Goal: Information Seeking & Learning: Learn about a topic

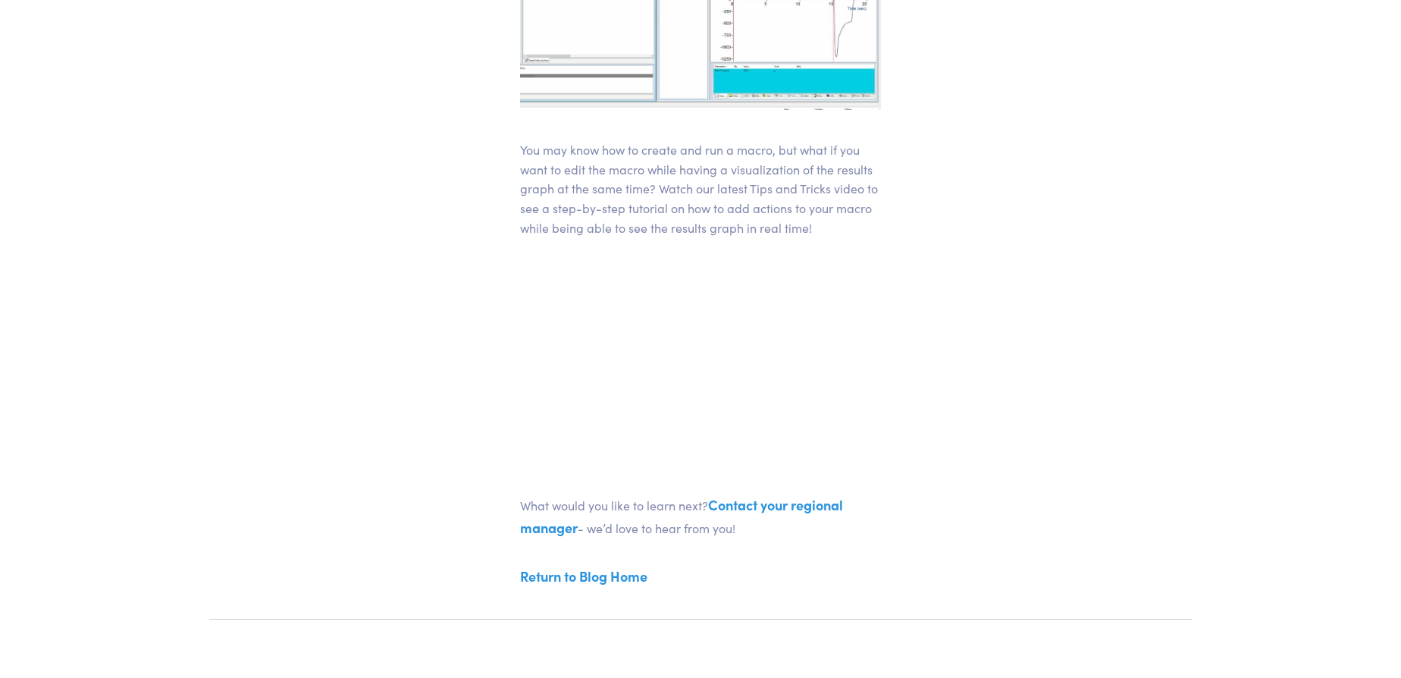
scroll to position [482, 0]
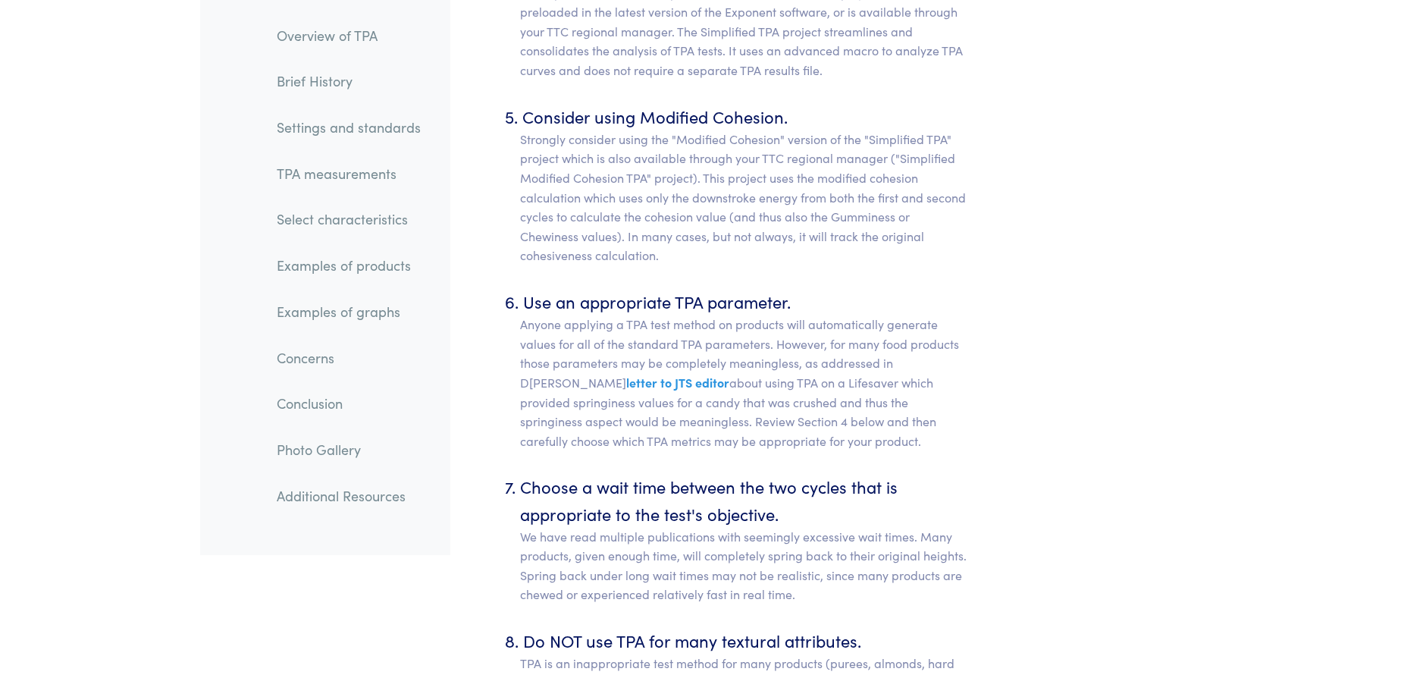
click at [383, 271] on link "Examples of products" at bounding box center [349, 266] width 168 height 35
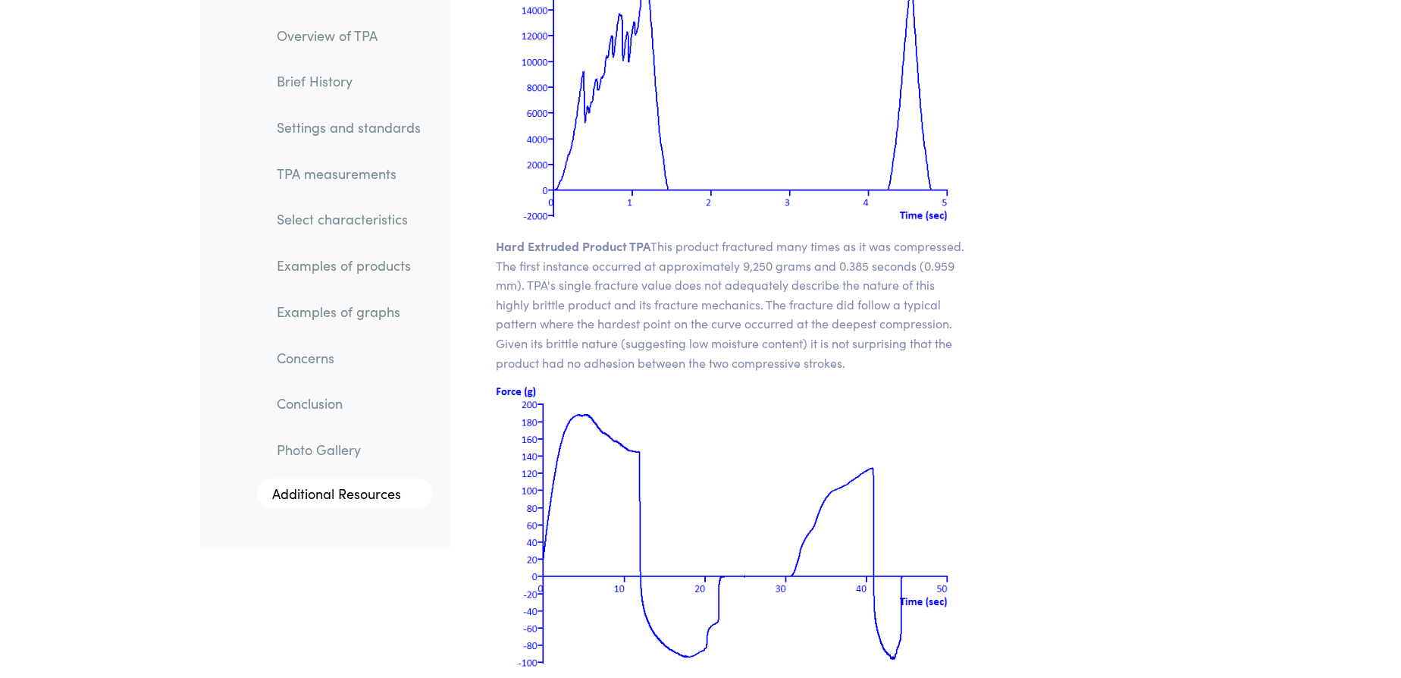
scroll to position [20665, 0]
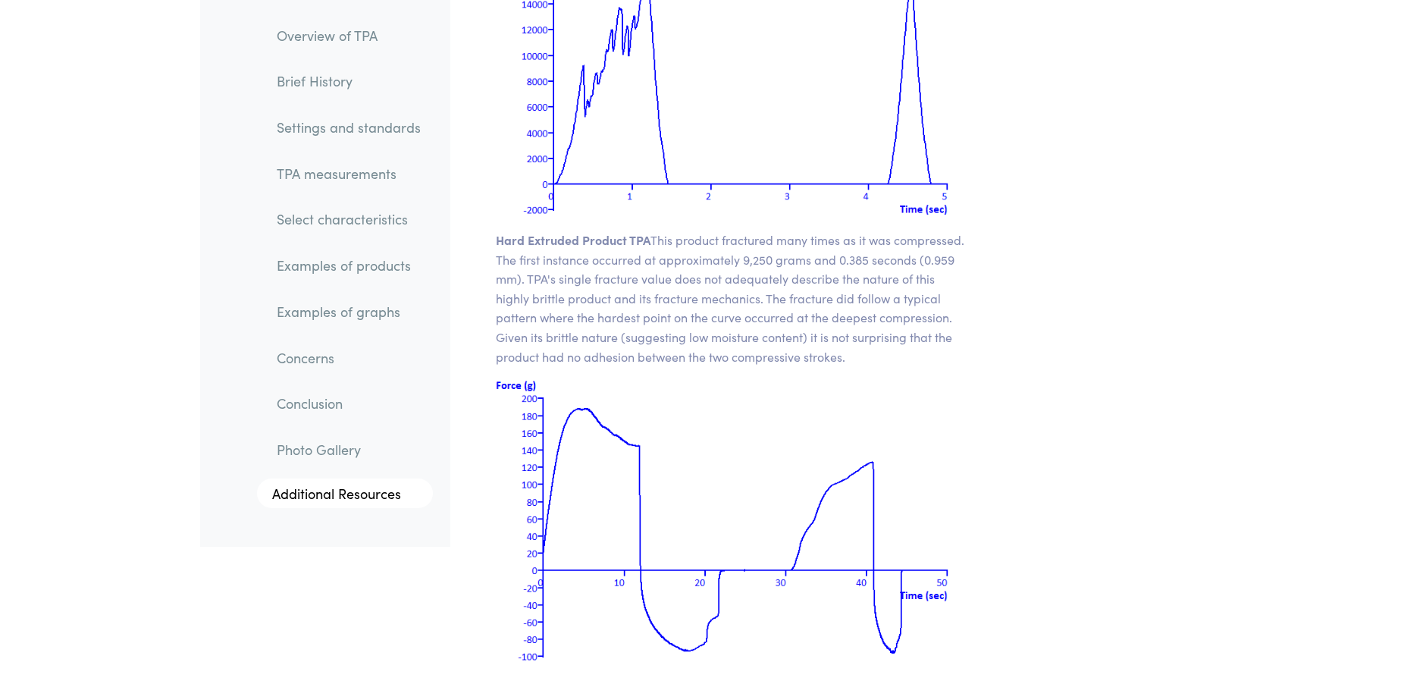
click at [371, 222] on link "Select characteristics" at bounding box center [349, 219] width 168 height 35
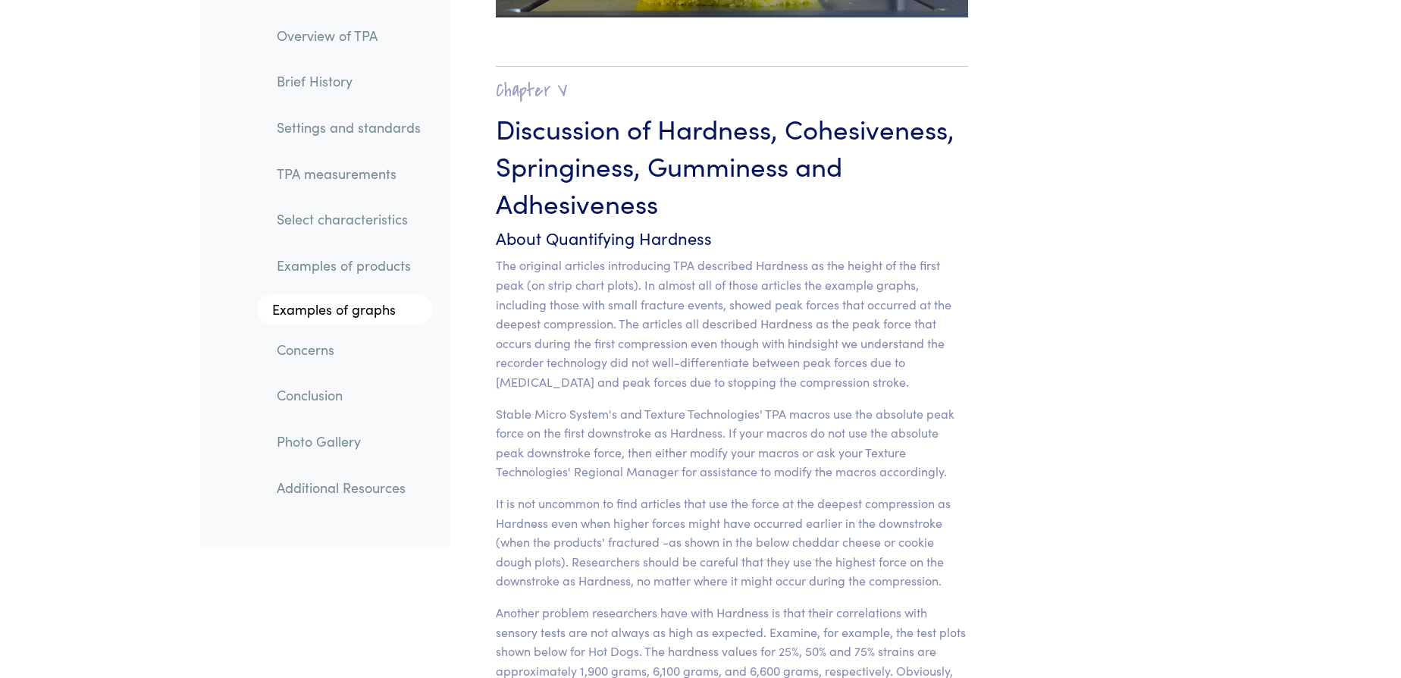
scroll to position [11798, 0]
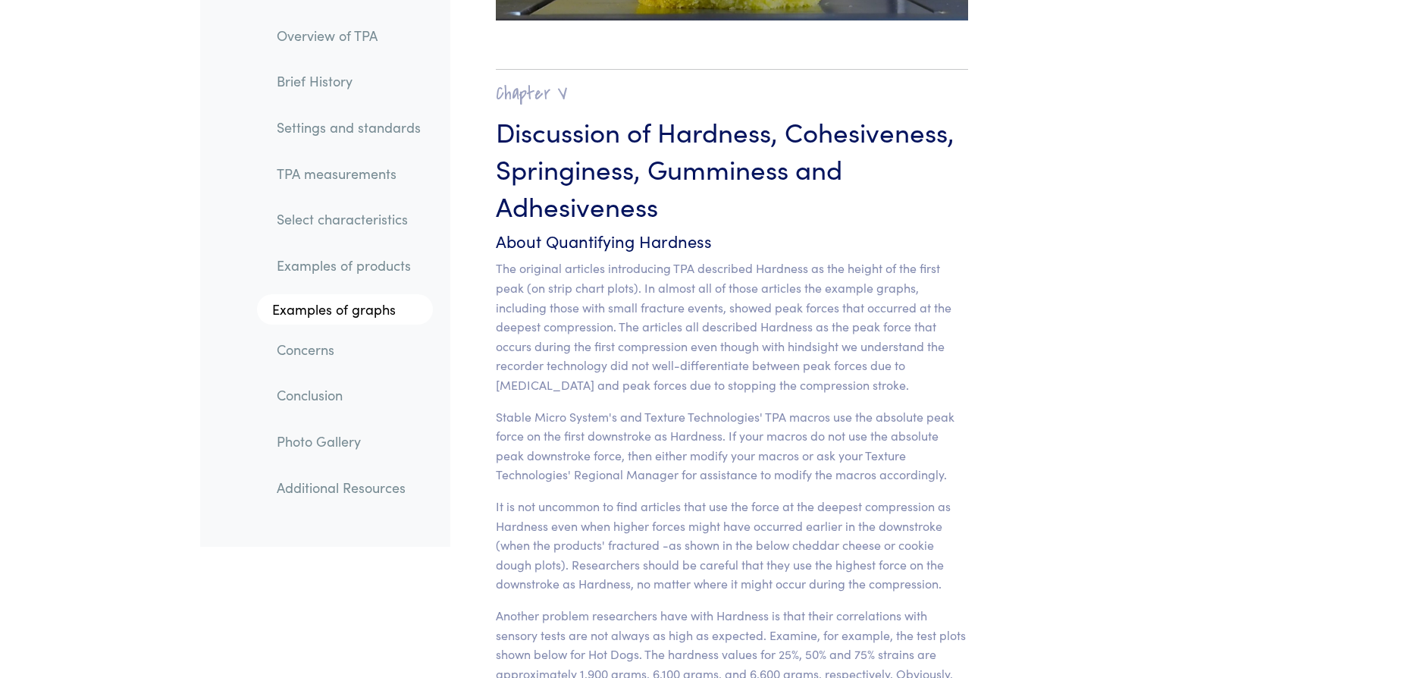
click at [375, 217] on link "Select characteristics" at bounding box center [349, 219] width 168 height 35
click at [355, 223] on link "Select characteristics" at bounding box center [349, 219] width 168 height 35
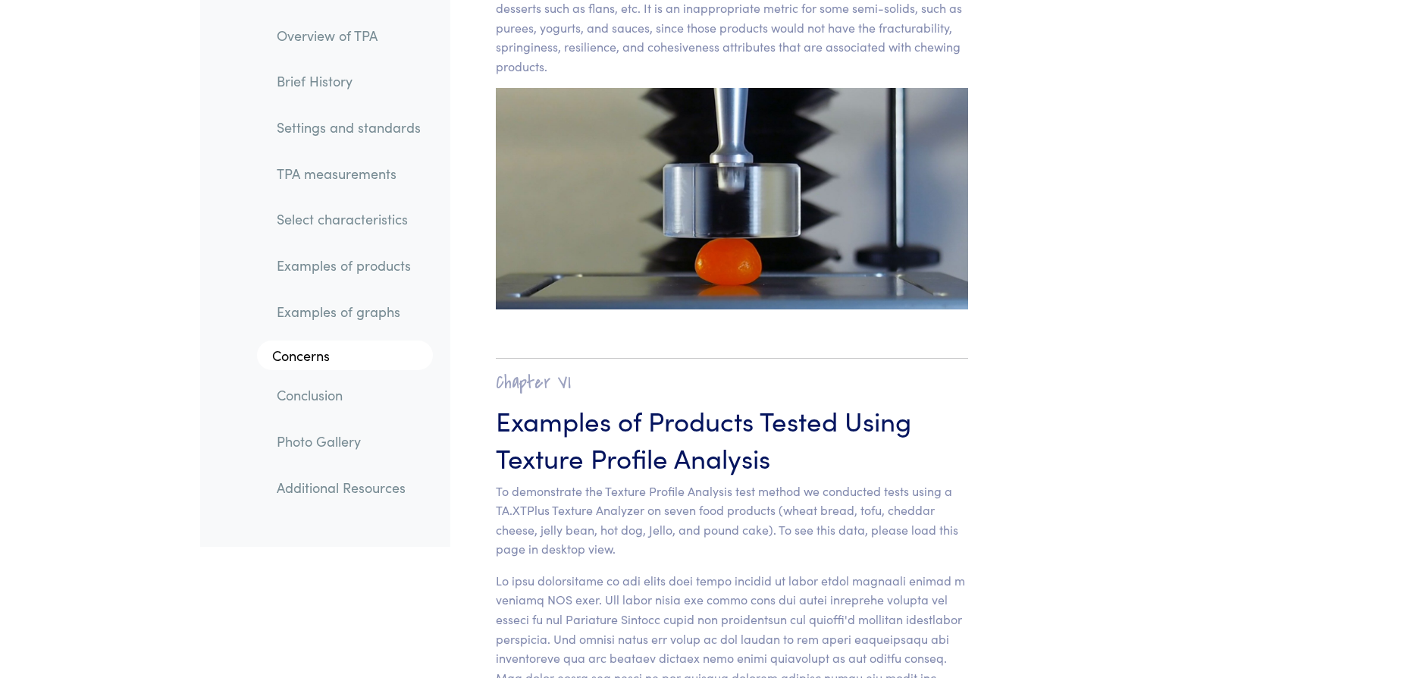
click at [345, 215] on link "Select characteristics" at bounding box center [349, 219] width 168 height 35
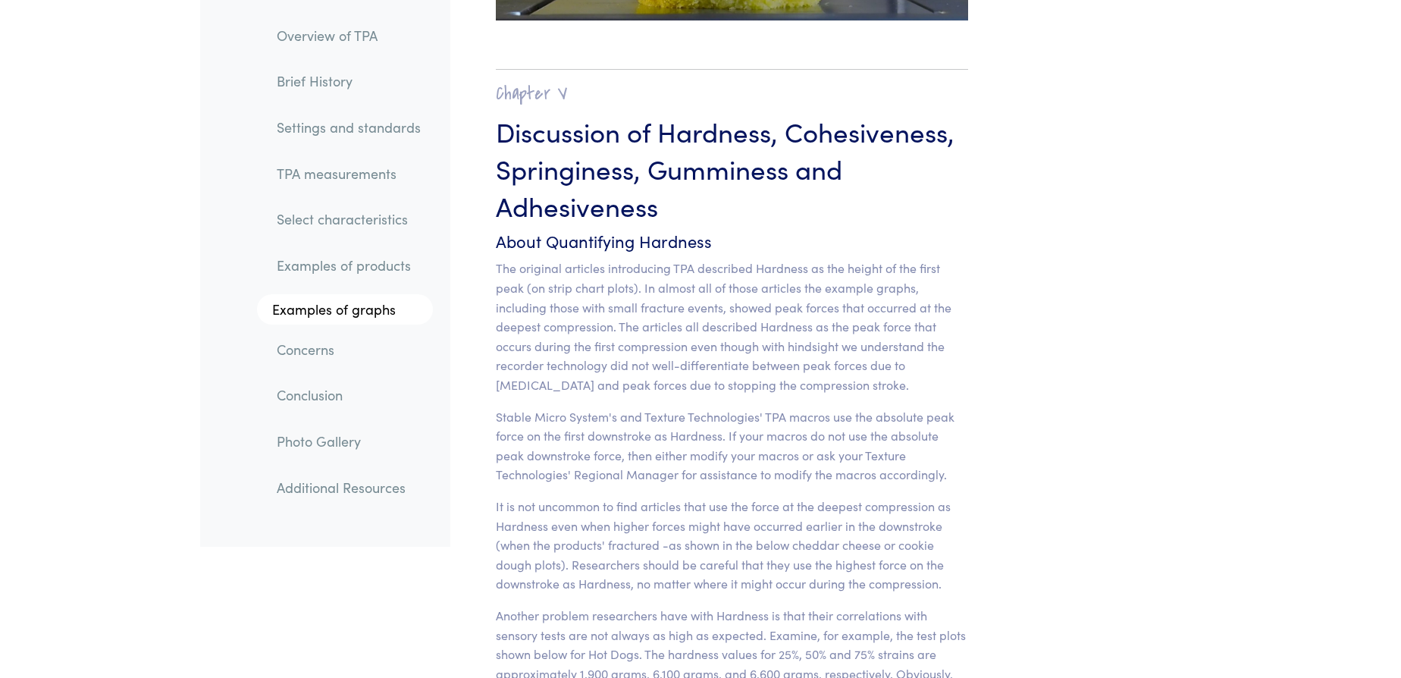
click at [337, 168] on link "TPA measurements" at bounding box center [349, 173] width 168 height 35
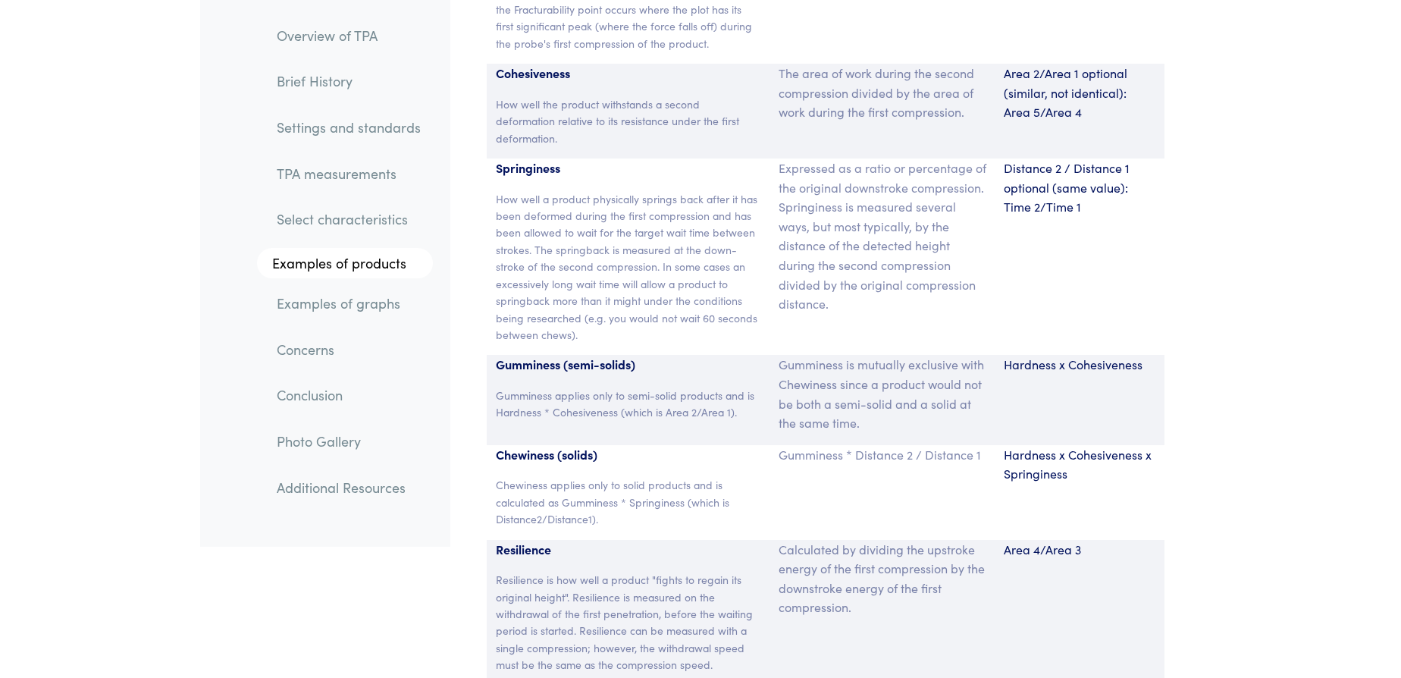
scroll to position [10122, 0]
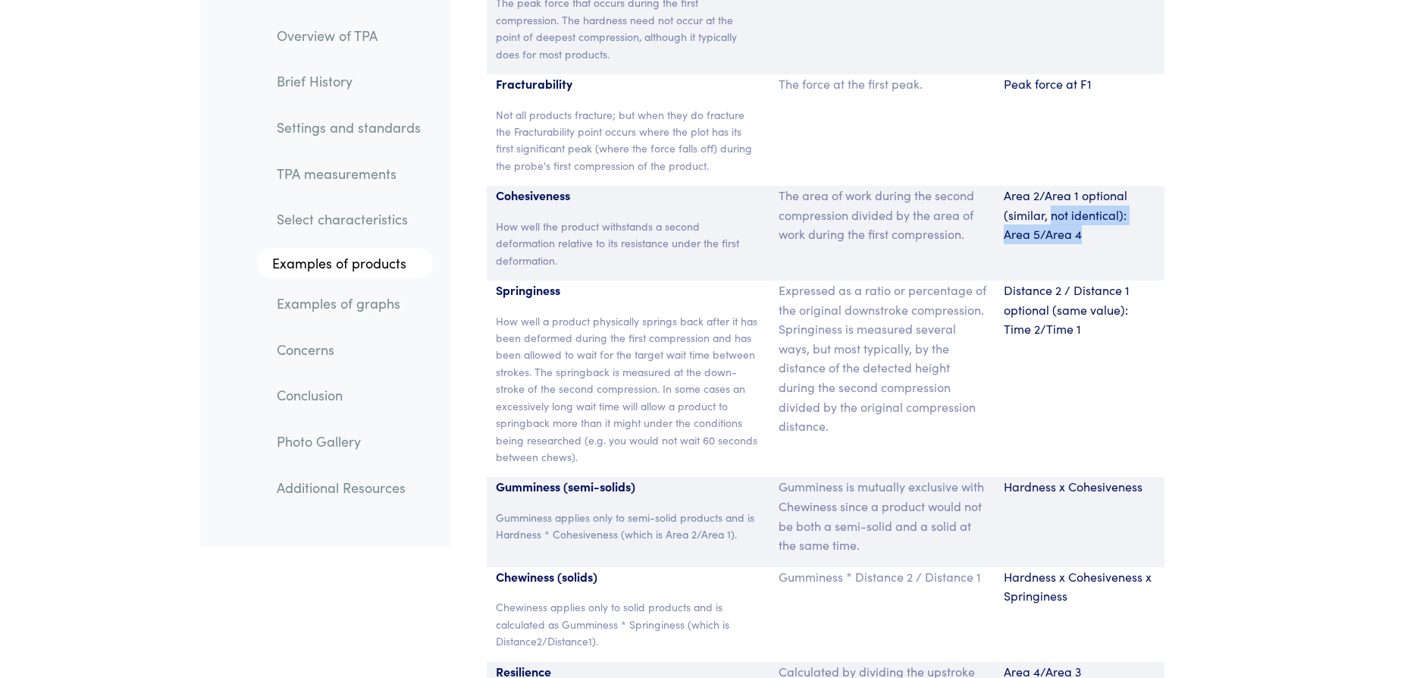
drag, startPoint x: 1049, startPoint y: 177, endPoint x: 1132, endPoint y: 190, distance: 83.5
click at [1132, 190] on p "Area 2/Area 1 optional (similar, not identical): Area 5/Area 4" at bounding box center [1080, 215] width 152 height 58
click at [1164, 192] on section "Parameter Expression Measurement Hardness The peak force that occurs during the…" at bounding box center [825, 369] width 732 height 912
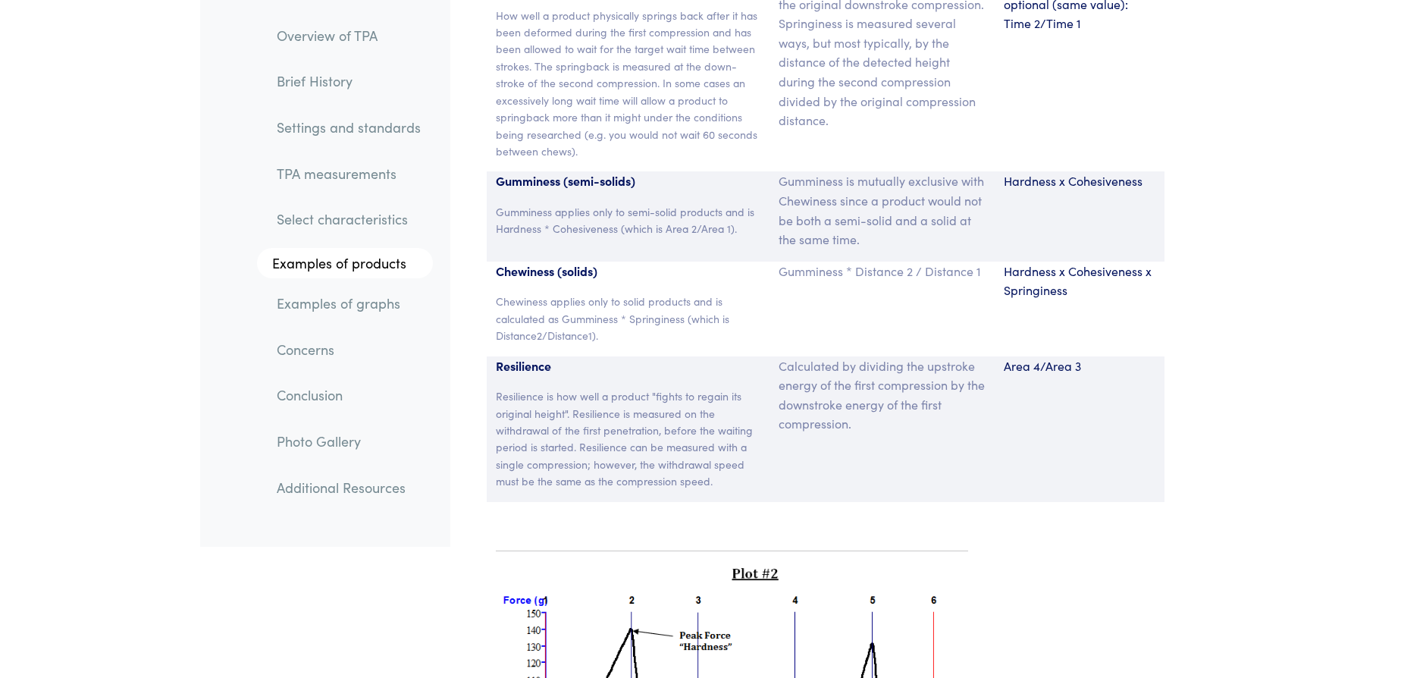
scroll to position [10673, 0]
